Goal: Check status: Check status

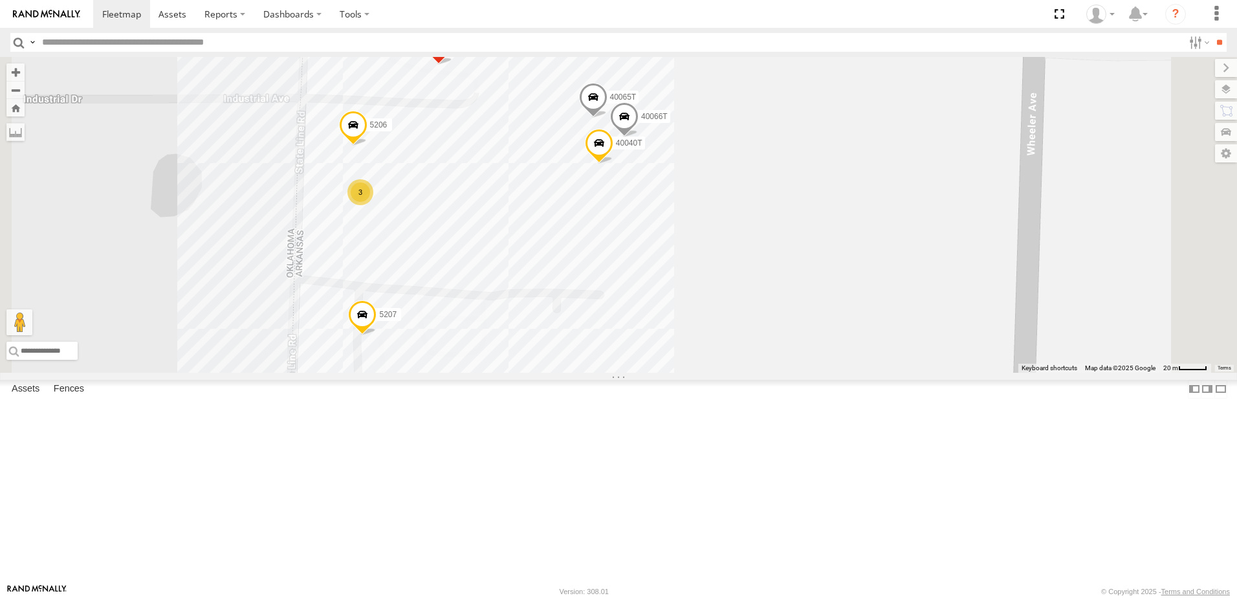
drag, startPoint x: 906, startPoint y: 296, endPoint x: 881, endPoint y: 340, distance: 50.7
click at [881, 340] on div "5216 40034T T3204 40045T 40028T 37135T 5414 T3201 87121T T1816 37102T 5409 3714…" at bounding box center [618, 215] width 1237 height 316
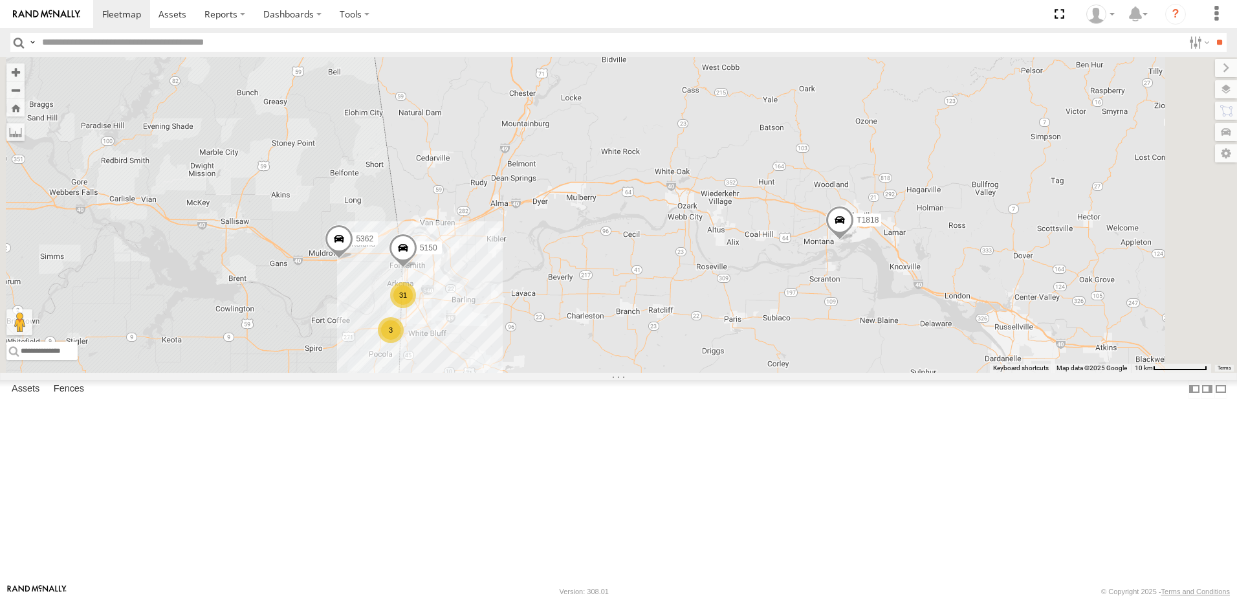
drag, startPoint x: 494, startPoint y: 399, endPoint x: 635, endPoint y: 389, distance: 142.1
click at [633, 373] on div "5216 40034T T3204 40045T 40028T 37135T 5414 T3201 87121T T1816 37102T 5409 3714…" at bounding box center [618, 215] width 1237 height 316
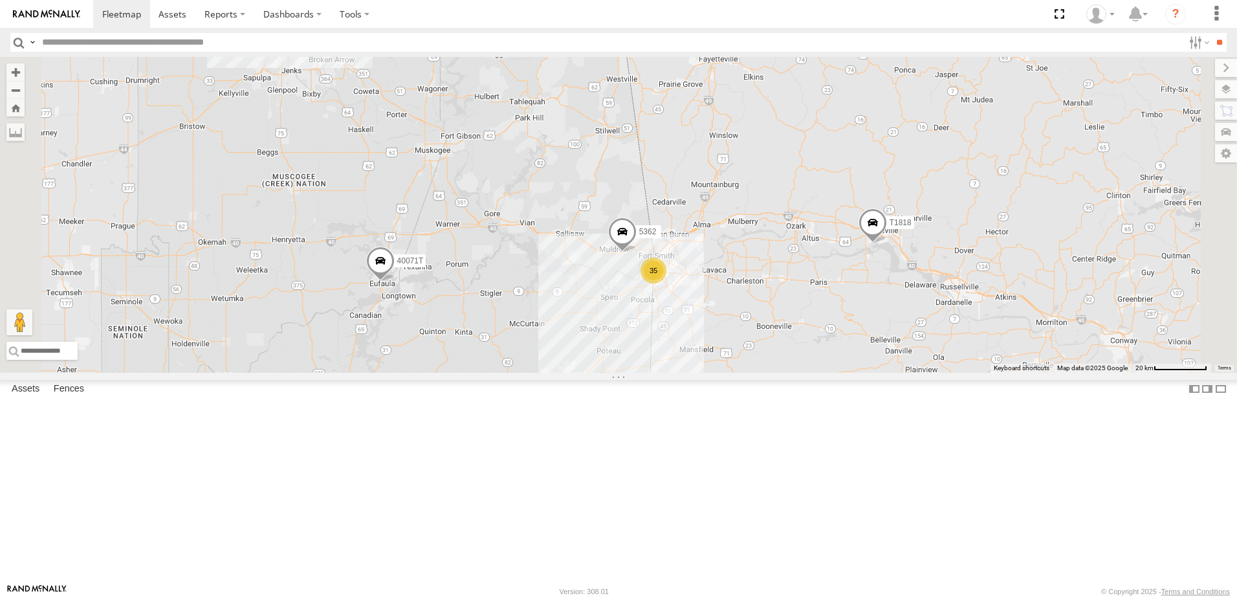
drag, startPoint x: 620, startPoint y: 470, endPoint x: 612, endPoint y: 406, distance: 64.5
click at [612, 373] on div "5216 40034T T3204 40045T 40028T 37135T 5414 T3201 87121T T1816 37102T 5409 3714…" at bounding box center [618, 215] width 1237 height 316
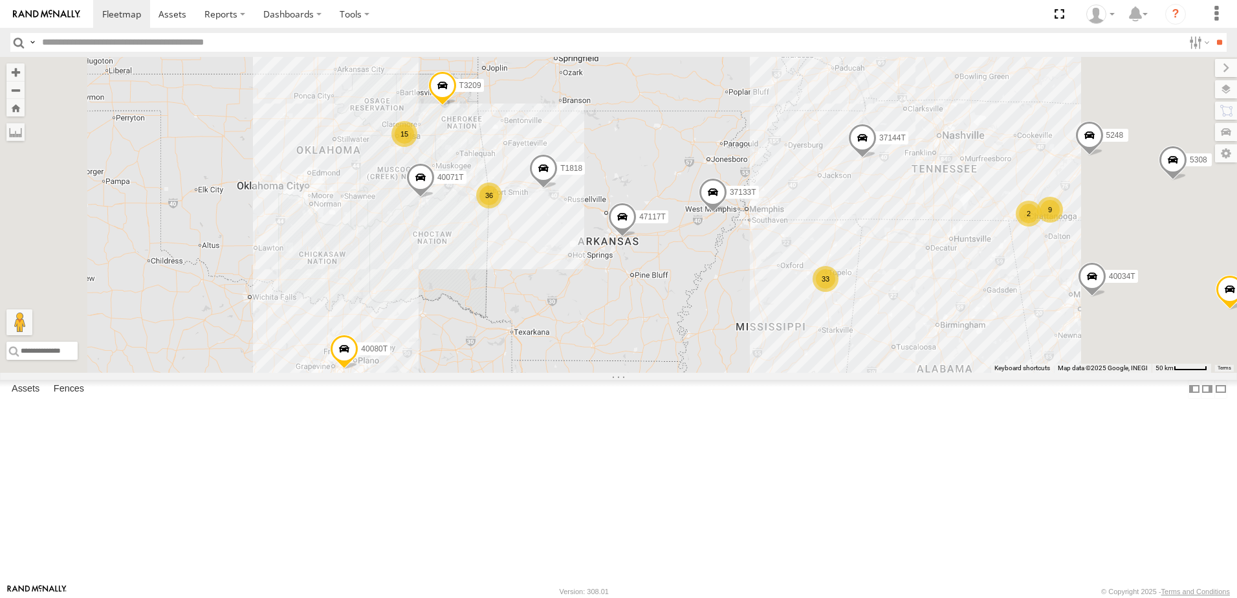
drag, startPoint x: 742, startPoint y: 453, endPoint x: 738, endPoint y: 396, distance: 57.1
click at [738, 373] on div "5216 40034T T3204 40045T 40028T 37135T 5414 T3201 87121T T1816 37102T 5409 3714…" at bounding box center [618, 215] width 1237 height 316
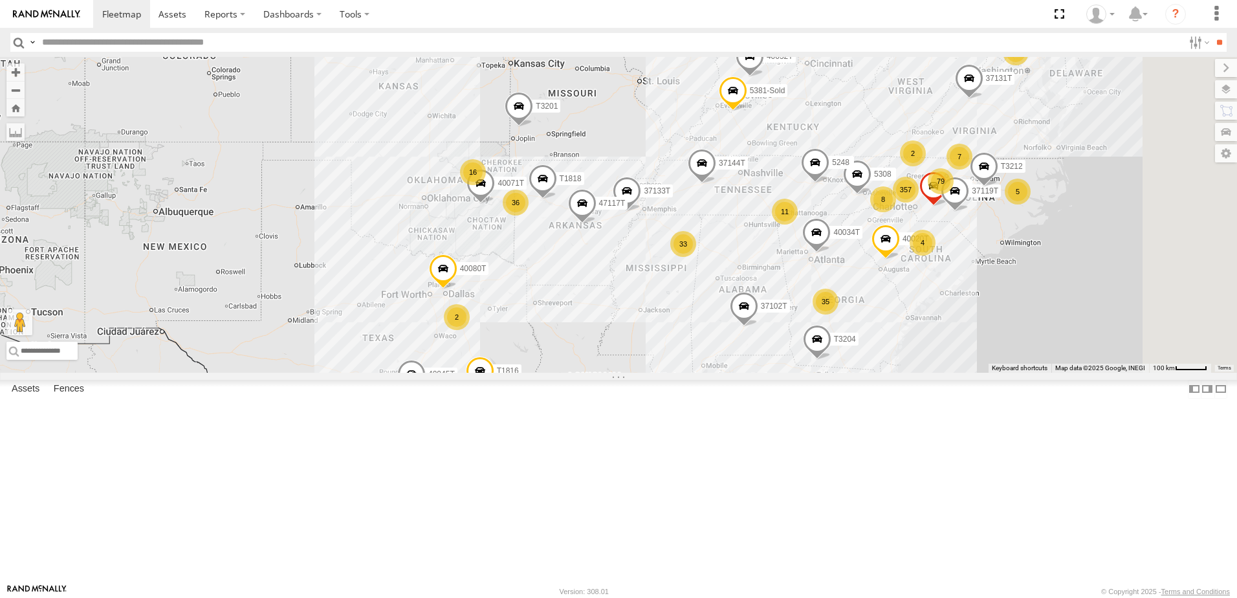
drag, startPoint x: 761, startPoint y: 450, endPoint x: 745, endPoint y: 412, distance: 41.7
click at [745, 373] on div "5216 40034T T3204 40045T 40028T 37135T 5414 T3201 87121T T1816 37102T 5409 3714…" at bounding box center [618, 215] width 1237 height 316
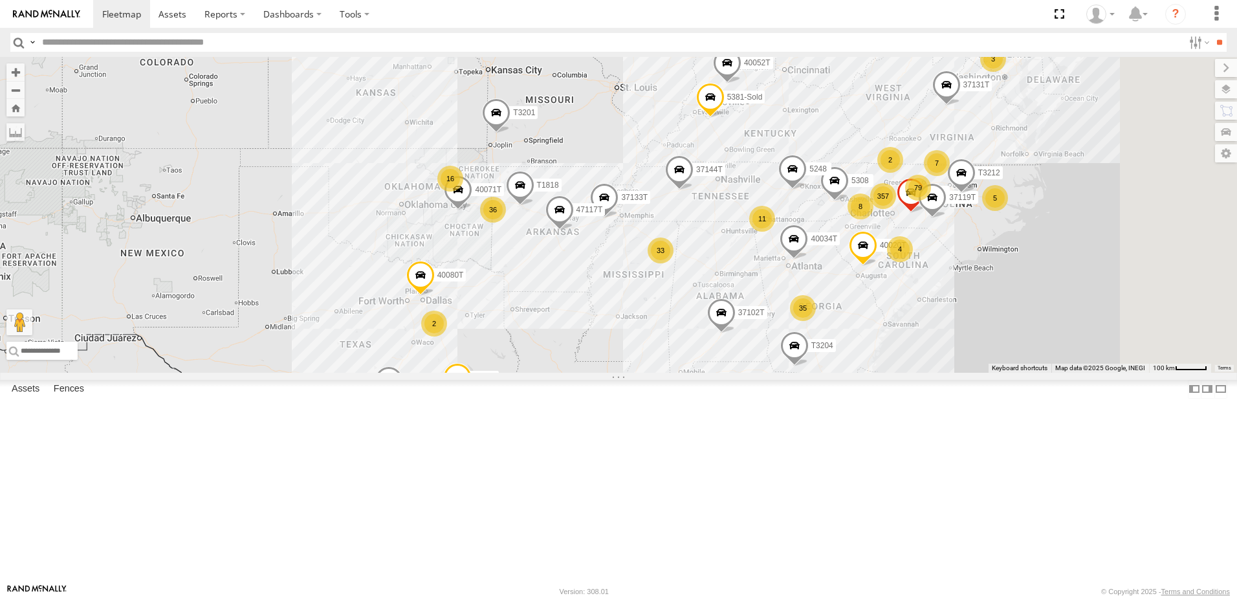
drag, startPoint x: 514, startPoint y: 411, endPoint x: 490, endPoint y: 428, distance: 29.6
click at [490, 373] on div "5216 40034T T3204 40045T 40028T 37135T 5414 T3201 87121T T1816 37102T 5409 3714…" at bounding box center [618, 215] width 1237 height 316
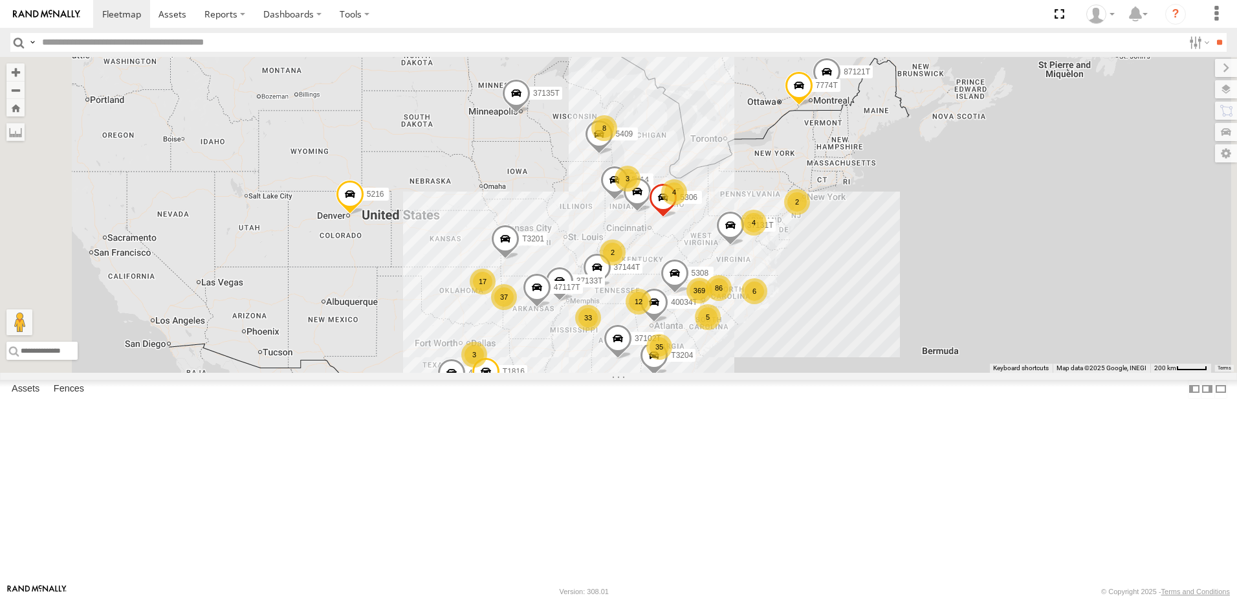
drag, startPoint x: 498, startPoint y: 382, endPoint x: 566, endPoint y: 411, distance: 73.7
click at [566, 373] on div "5216 40034T T3204 40045T 40028T 37135T 5414 T3201 87121T T1816 37102T 5409 3714…" at bounding box center [618, 215] width 1237 height 316
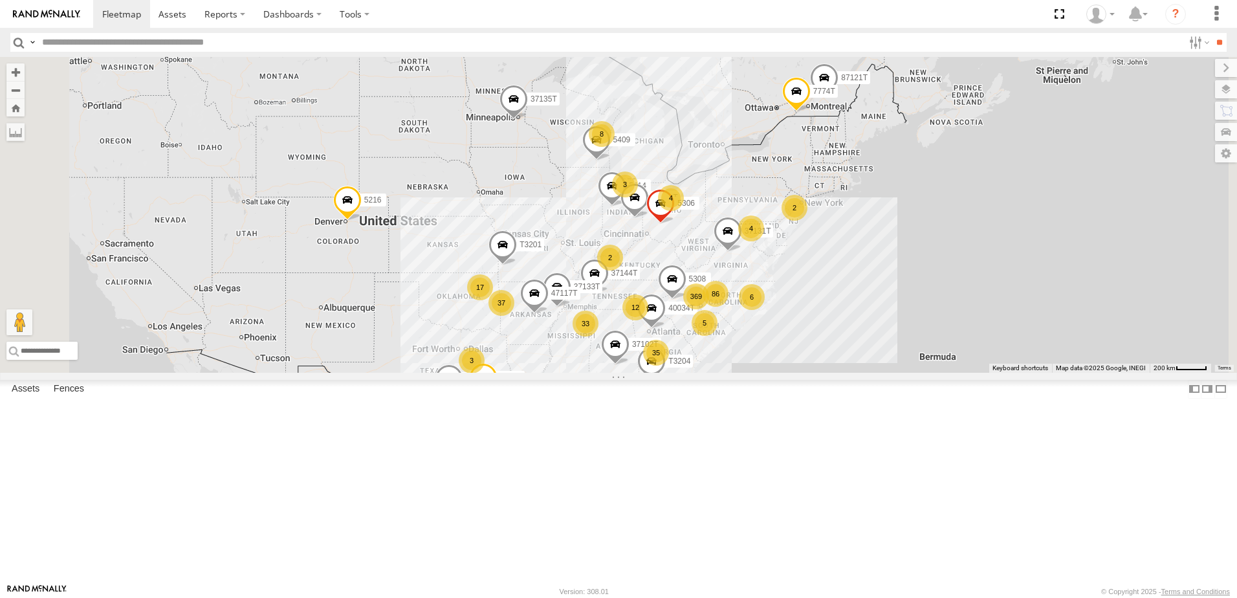
drag, startPoint x: 550, startPoint y: 385, endPoint x: 547, endPoint y: 394, distance: 9.4
click at [547, 373] on div "5216 40034T T3204 40045T 40028T 37135T 5414 T3201 87121T T1816 37102T 5409 3714…" at bounding box center [618, 215] width 1237 height 316
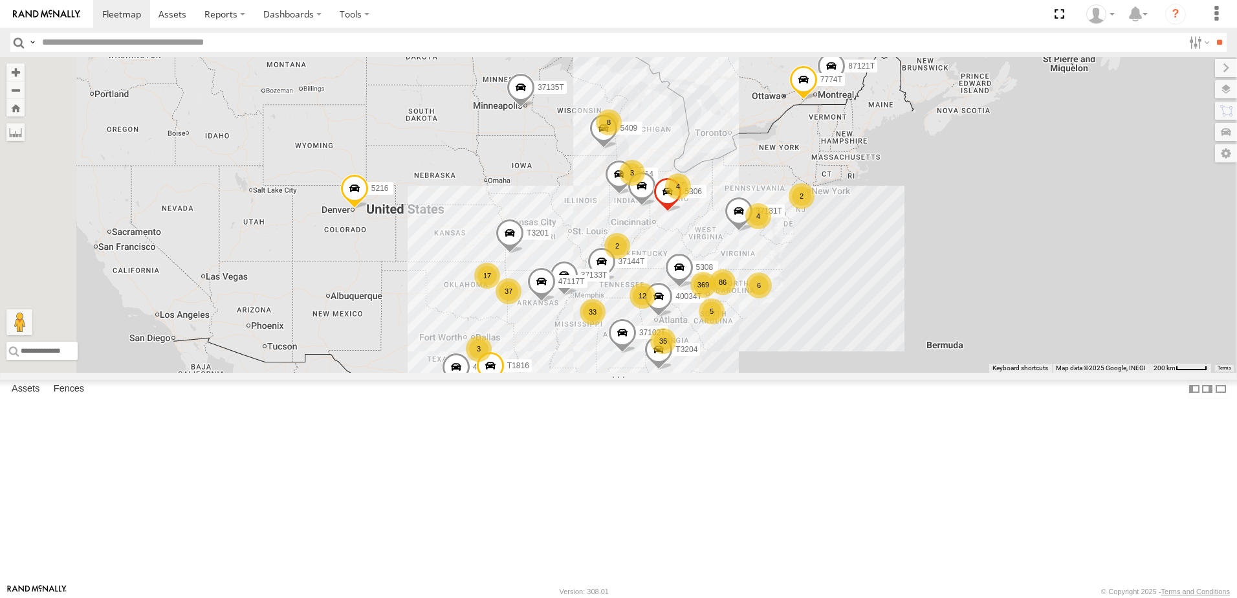
drag, startPoint x: 548, startPoint y: 406, endPoint x: 555, endPoint y: 393, distance: 14.8
click at [555, 373] on div "5216 40034T T3204 40045T 40028T 37135T 5414 T3201 87121T T1816 37102T 5409 3714…" at bounding box center [618, 215] width 1237 height 316
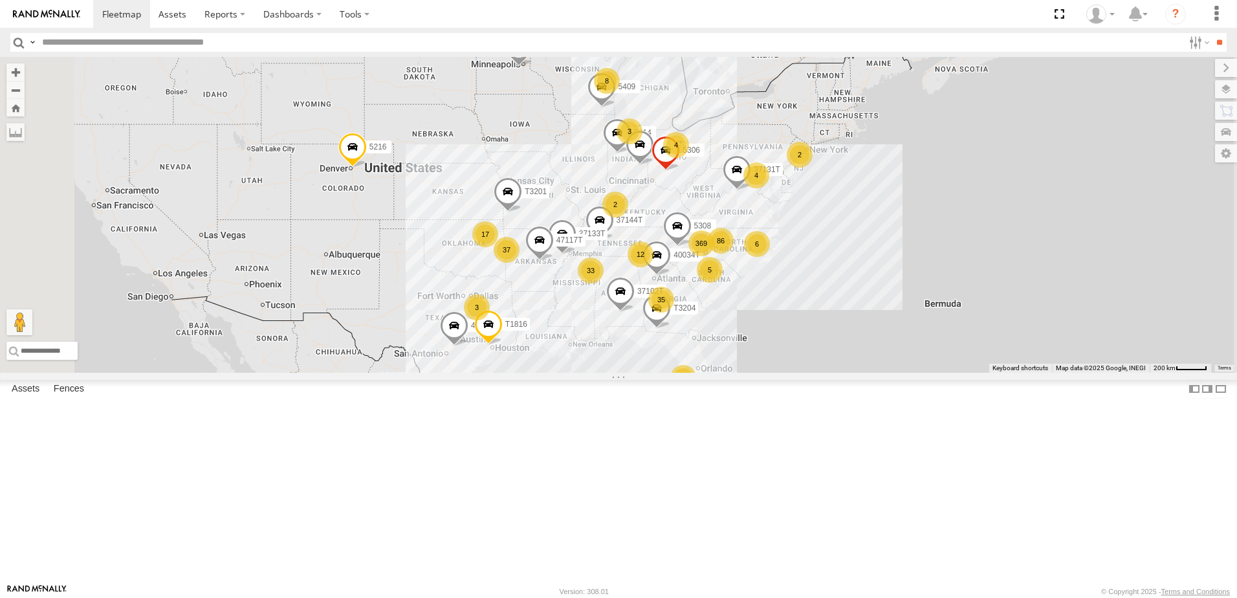
drag, startPoint x: 562, startPoint y: 396, endPoint x: 560, endPoint y: 350, distance: 46.0
click at [560, 352] on div "5216 40034T T3204 40045T 40028T 37135T 5414 T3201 87121T T1816 37102T 5409 3714…" at bounding box center [618, 215] width 1237 height 316
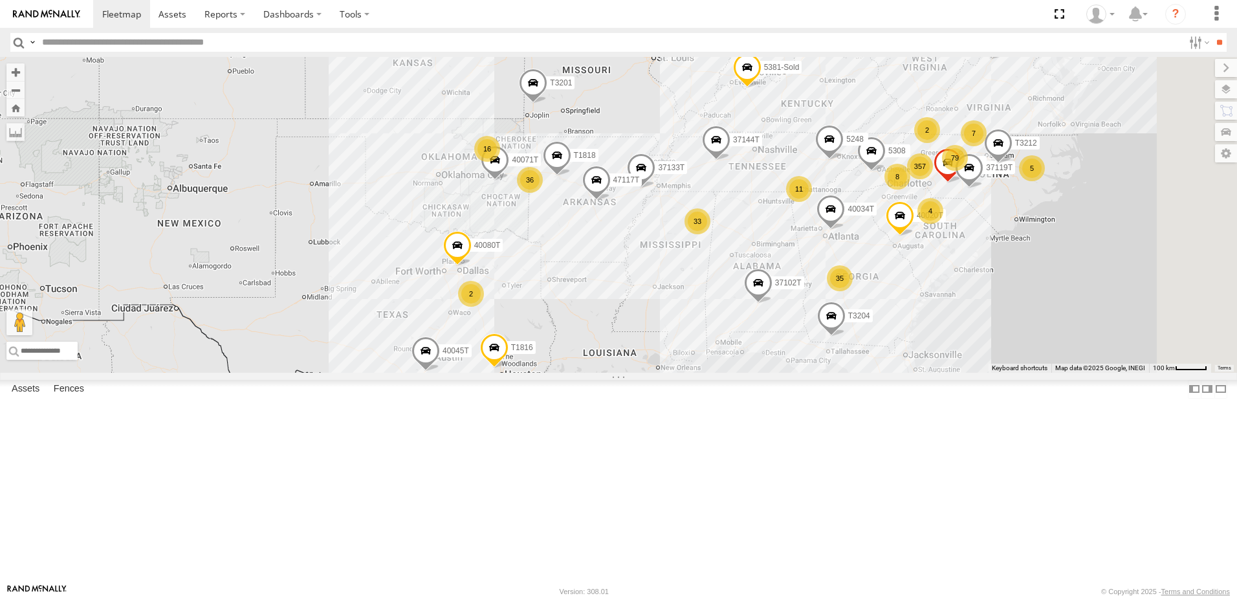
drag, startPoint x: 756, startPoint y: 448, endPoint x: 754, endPoint y: 419, distance: 29.2
click at [756, 373] on div "5216 40034T T3204 40045T 40028T 37135T 5414 T3201 87121T T1816 37102T 5409 3714…" at bounding box center [618, 215] width 1237 height 316
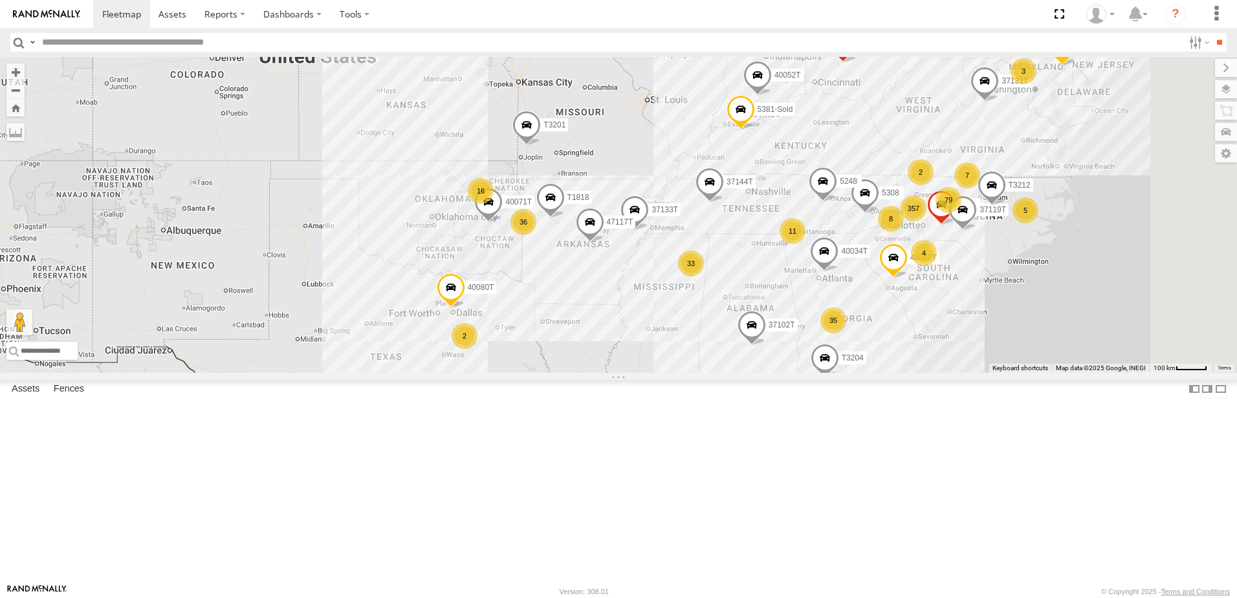
drag, startPoint x: 534, startPoint y: 307, endPoint x: 528, endPoint y: 347, distance: 40.6
click at [528, 347] on div "5216 40034T T3204 40045T 40028T 37135T 5414 T3201 87121T T1816 37102T 5409 3714…" at bounding box center [618, 215] width 1237 height 316
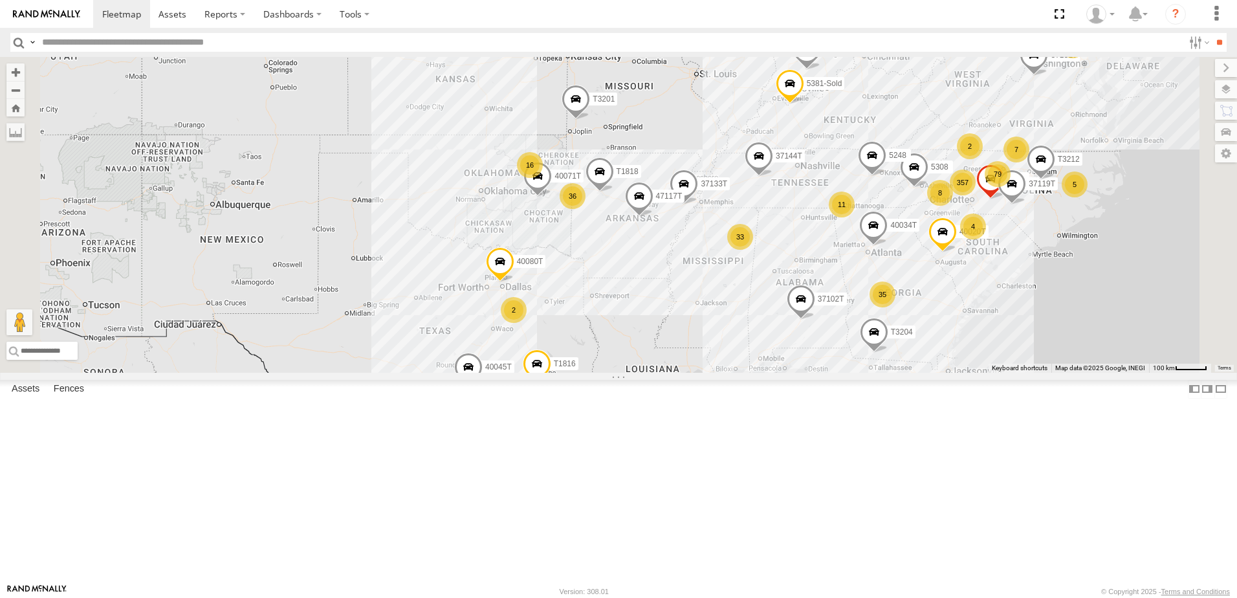
drag, startPoint x: 498, startPoint y: 330, endPoint x: 554, endPoint y: 307, distance: 60.7
click at [554, 307] on div "5216 40034T T3204 40045T 40028T 37135T 5414 T3201 87121T T1816 37102T 5409 3714…" at bounding box center [618, 215] width 1237 height 316
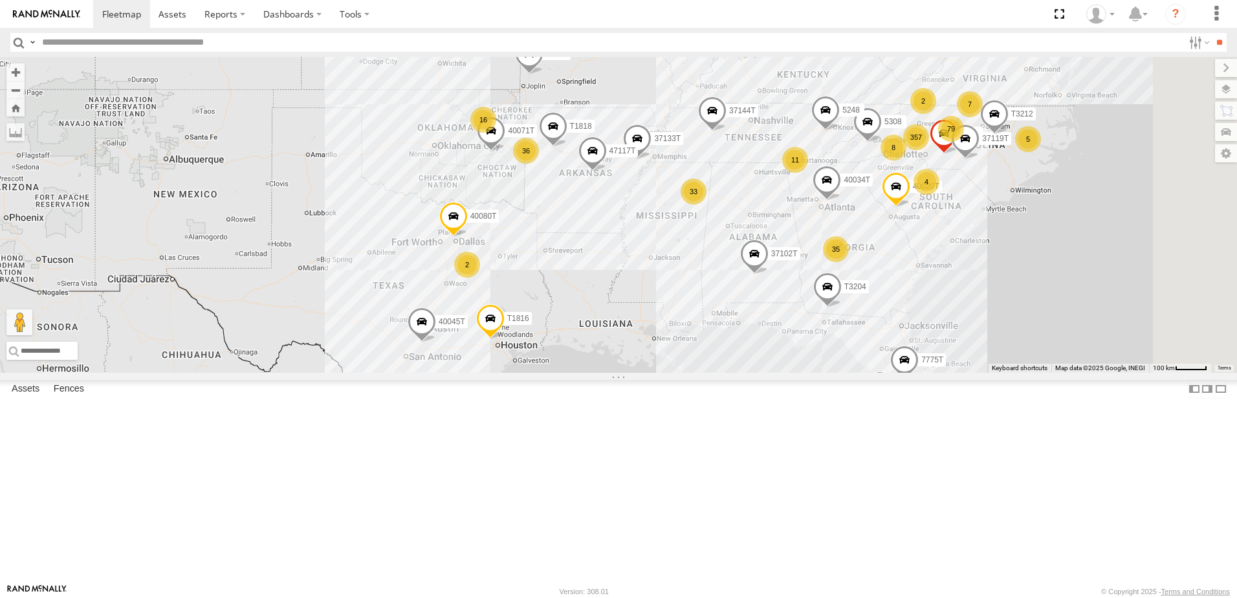
drag, startPoint x: 524, startPoint y: 388, endPoint x: 491, endPoint y: 355, distance: 47.1
click at [491, 355] on div "5216 40034T T3204 40045T 40028T 37135T 5414 T3201 87121T T1816 37102T 5409 3714…" at bounding box center [618, 215] width 1237 height 316
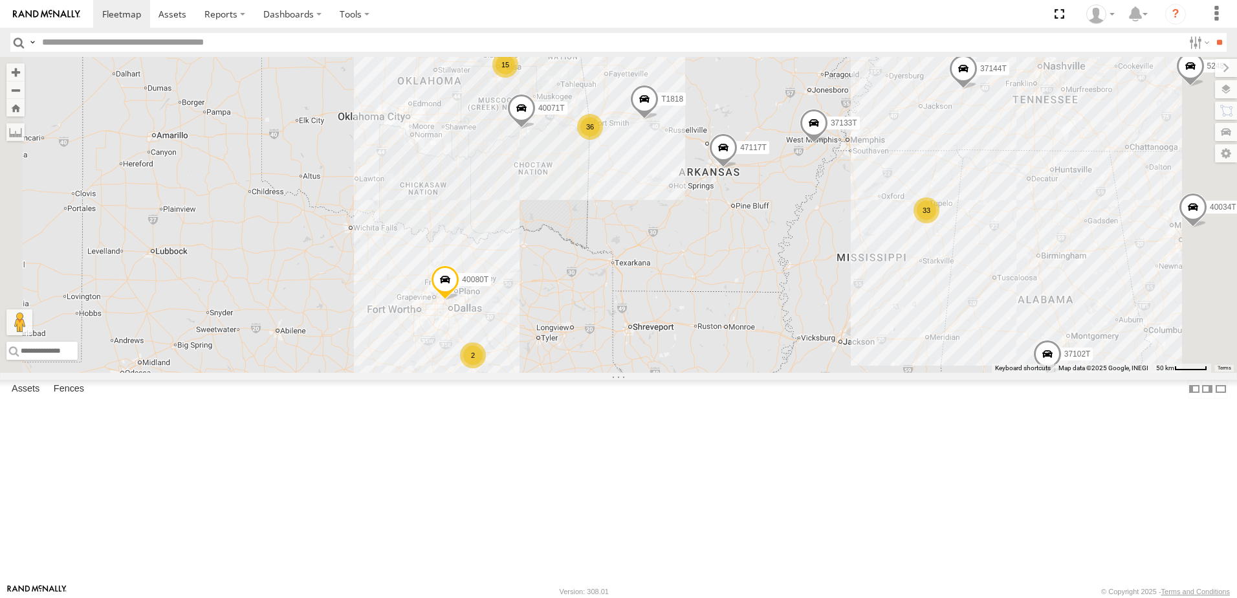
drag, startPoint x: 510, startPoint y: 412, endPoint x: 496, endPoint y: 411, distance: 14.2
click at [510, 373] on div "5216 40034T T3204 40045T 40028T 37135T 5414 T3201 87121T T1816 37102T 5409 3714…" at bounding box center [618, 215] width 1237 height 316
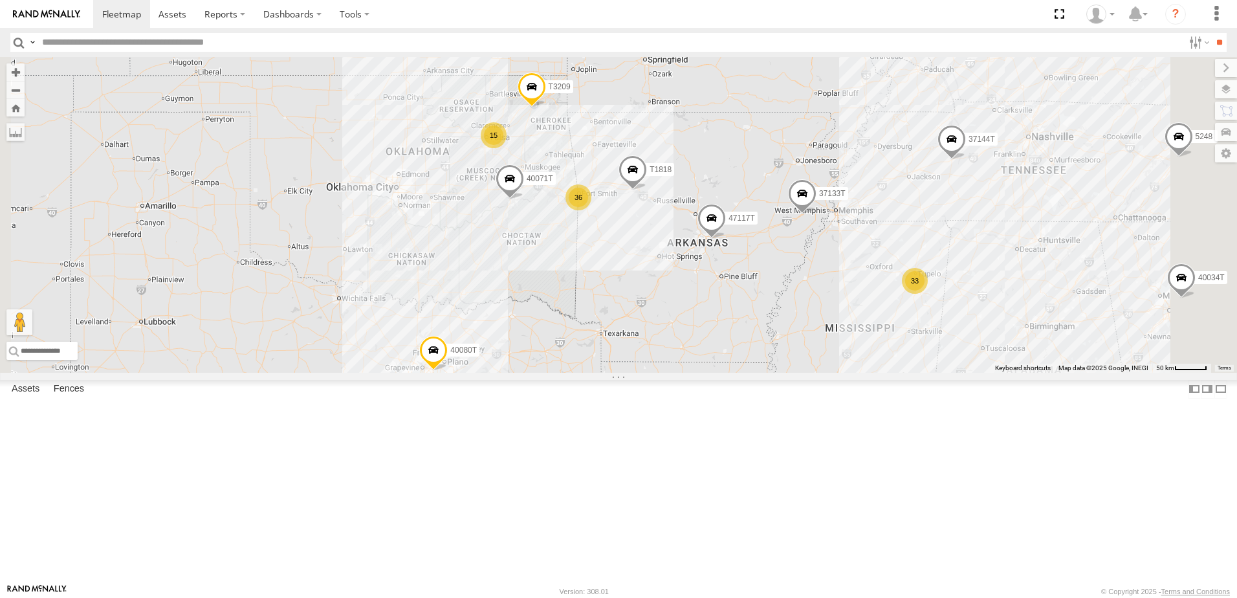
click at [690, 373] on div "5216 40034T T3204 40045T 40028T 37135T 5414 T3201 87121T T1816 37102T 5409 3714…" at bounding box center [618, 215] width 1237 height 316
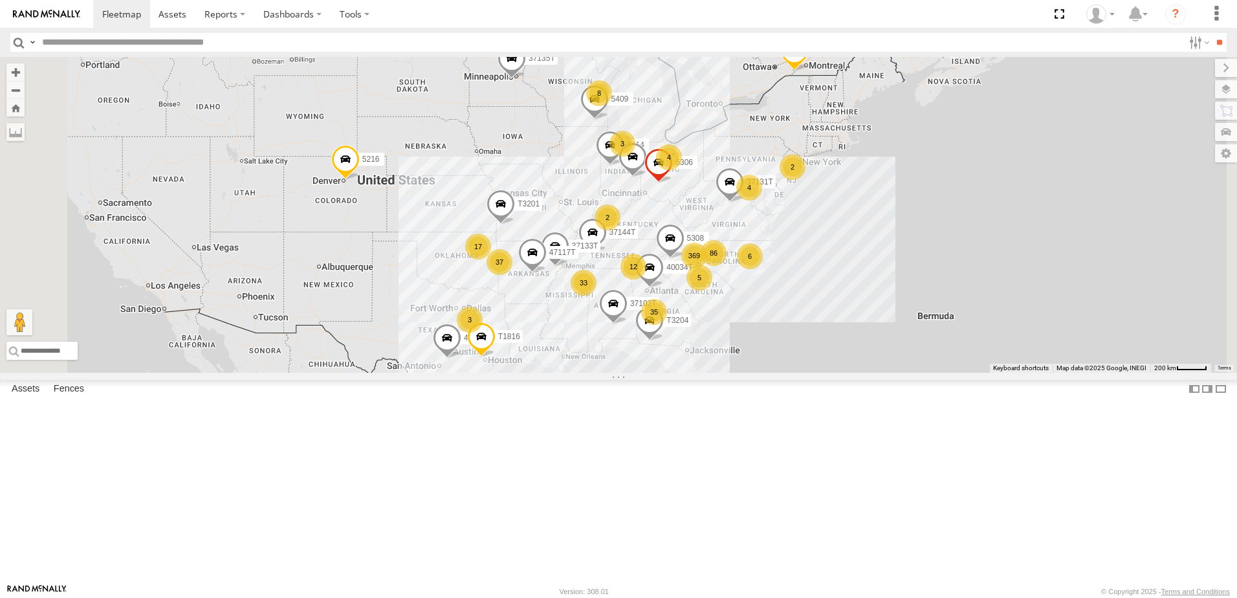
drag, startPoint x: 565, startPoint y: 395, endPoint x: 552, endPoint y: 358, distance: 39.7
click at [561, 373] on div "5216 40034T T3204 40045T 40028T 37135T 5414 T3201 87121T T1816 37102T 5409 3714…" at bounding box center [618, 215] width 1237 height 316
